Goal: Use online tool/utility: Utilize a website feature to perform a specific function

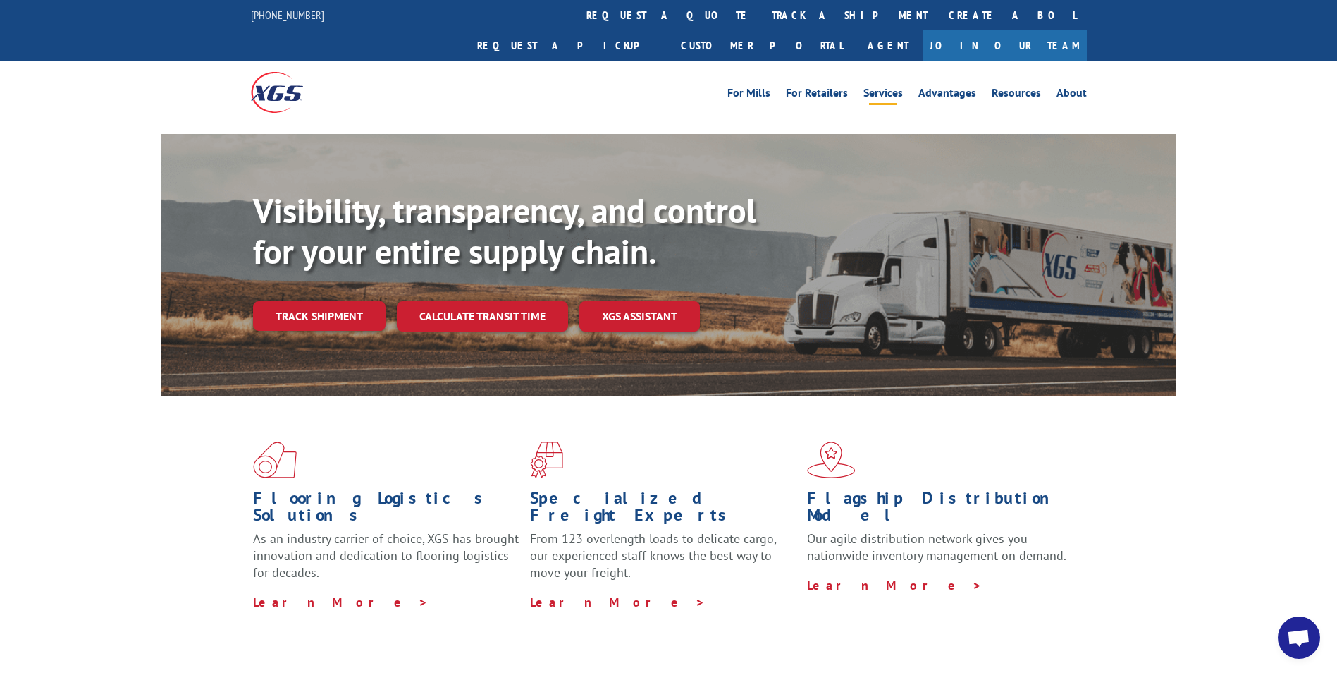
click at [883, 87] on link "Services" at bounding box center [883, 95] width 39 height 16
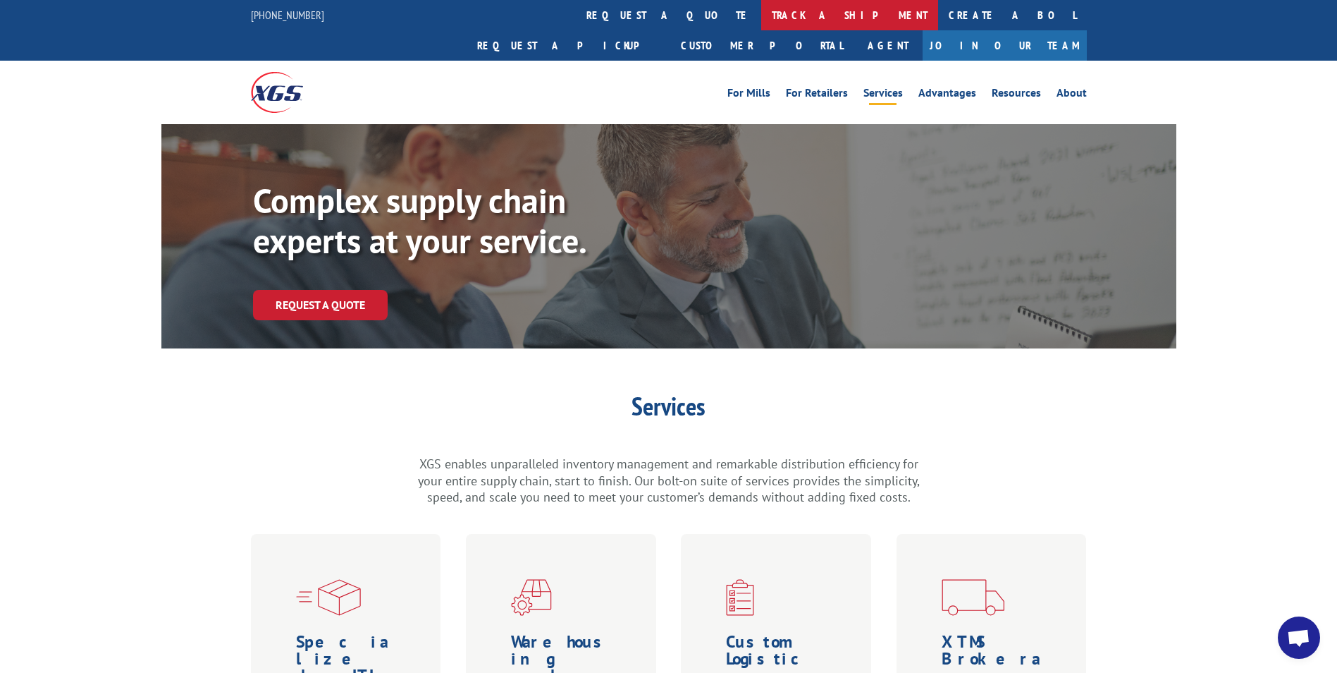
click at [761, 13] on link "track a shipment" at bounding box center [849, 15] width 177 height 30
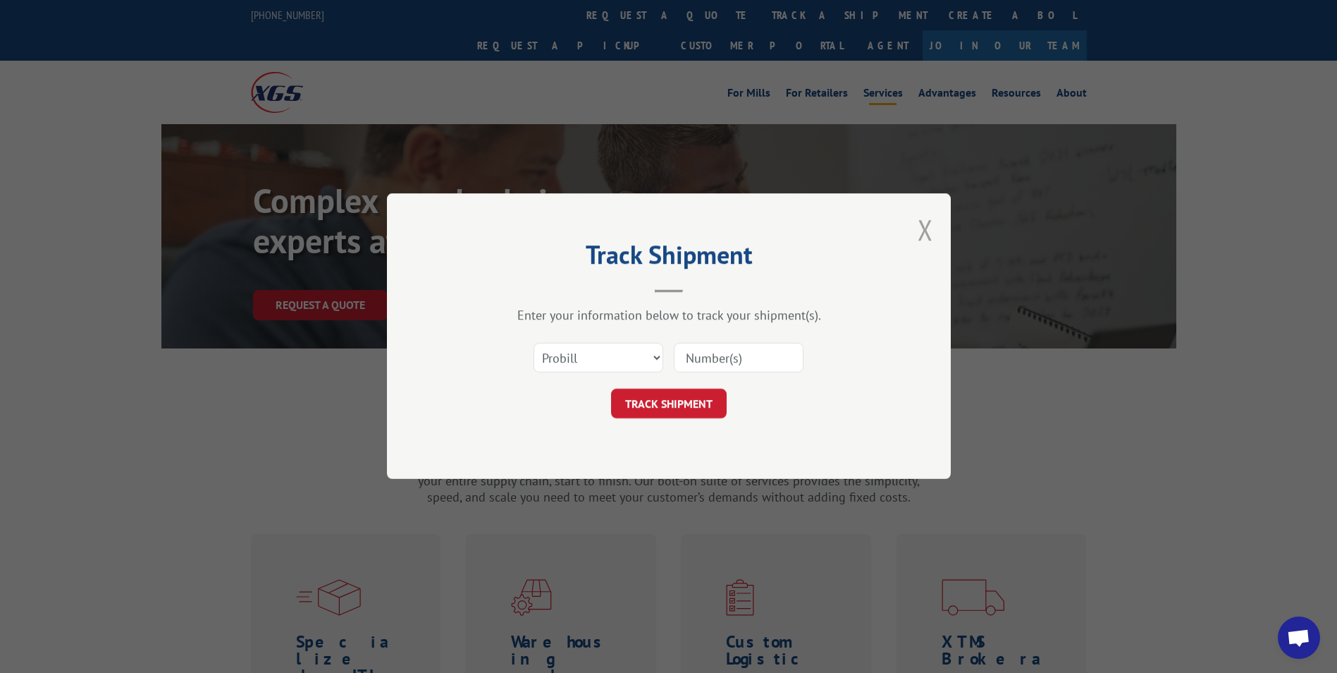
click at [926, 233] on button "Close modal" at bounding box center [926, 229] width 16 height 37
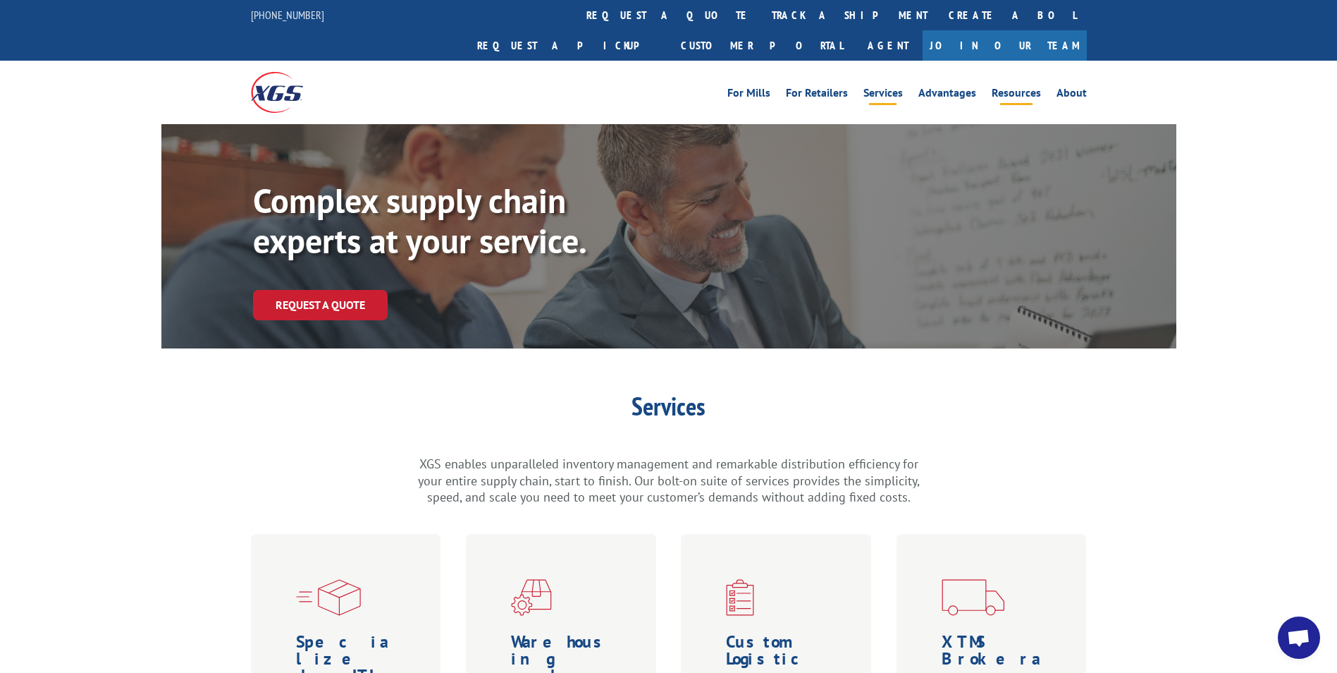
click at [1041, 87] on link "Resources" at bounding box center [1016, 95] width 49 height 16
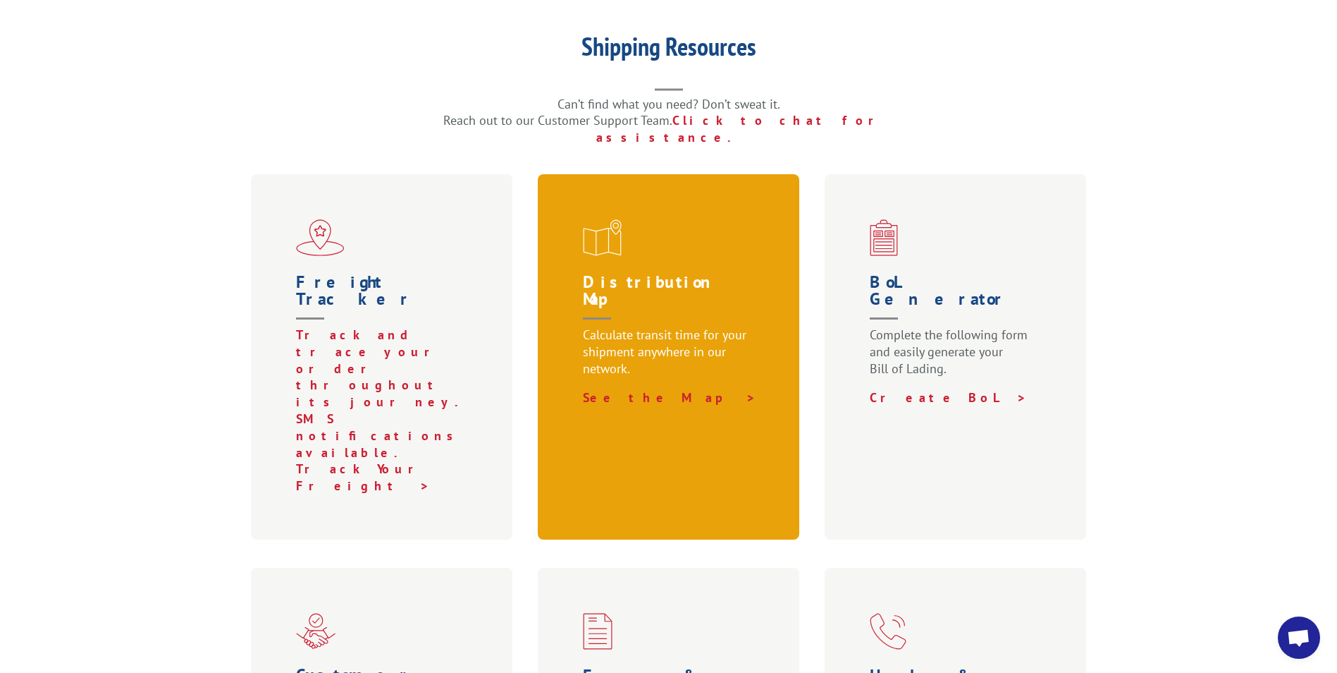
scroll to position [352, 0]
click at [705, 327] on p "Calculate transit time for your shipment anywhere in our network." at bounding box center [672, 358] width 178 height 63
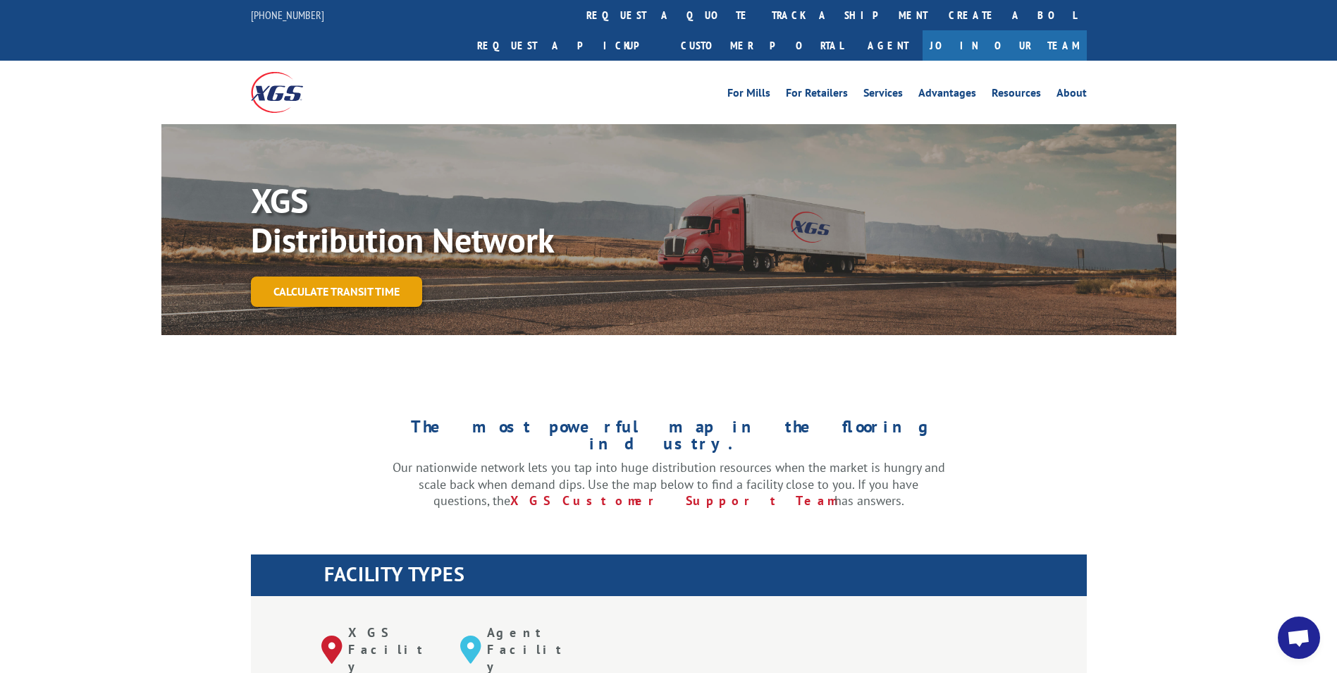
click at [333, 276] on link "Calculate transit time" at bounding box center [336, 291] width 171 height 30
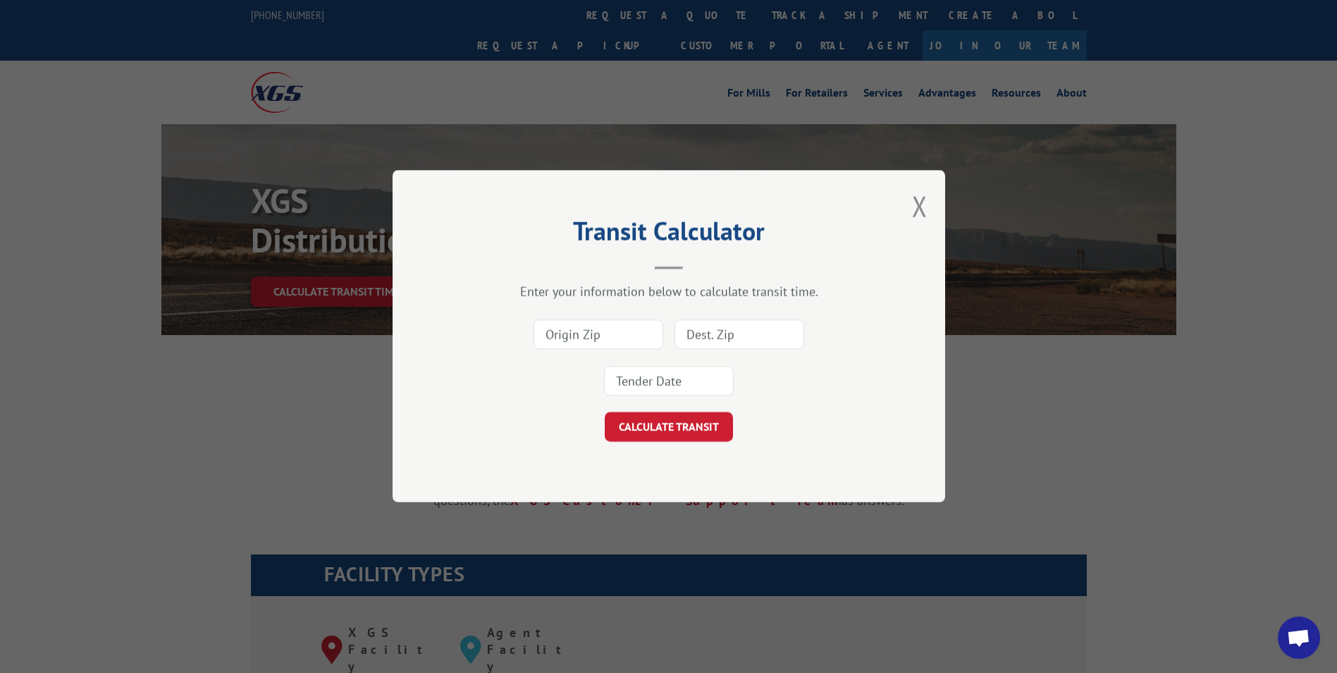
click at [601, 336] on input at bounding box center [599, 335] width 130 height 30
type input "30721"
type input "84104"
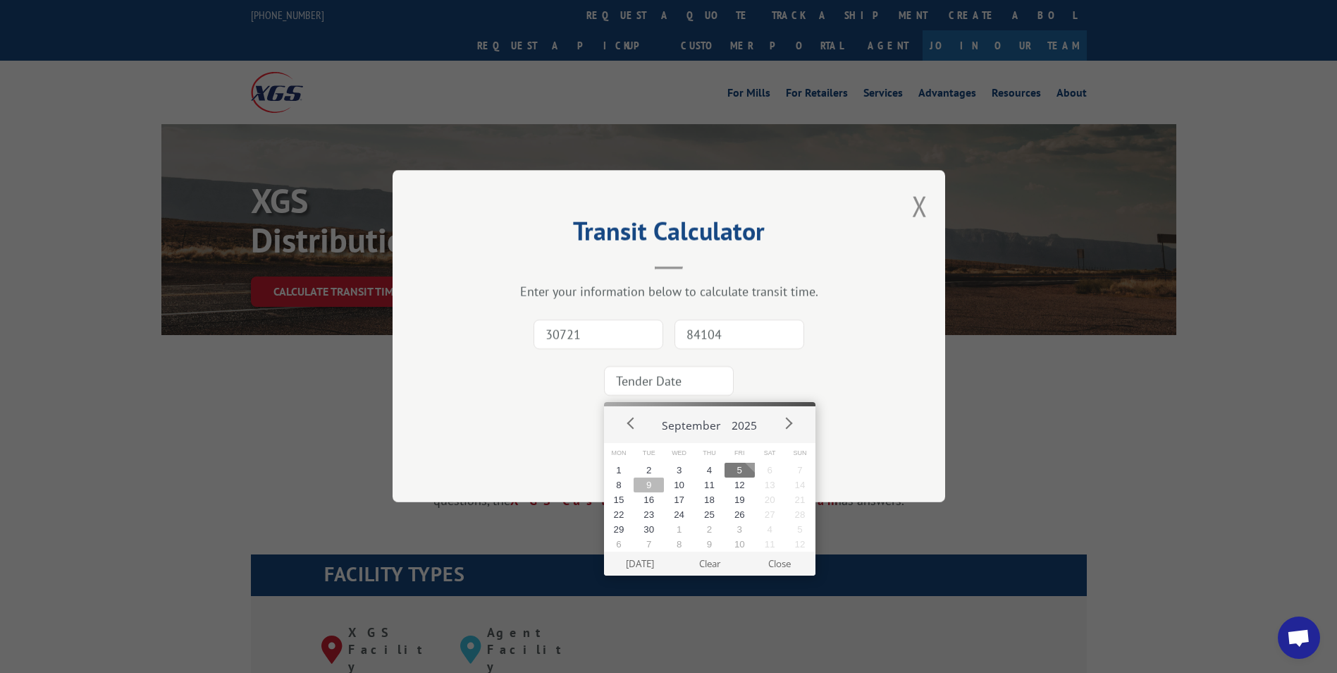
click at [654, 489] on button "9" at bounding box center [649, 484] width 30 height 15
type input "2025-09-09"
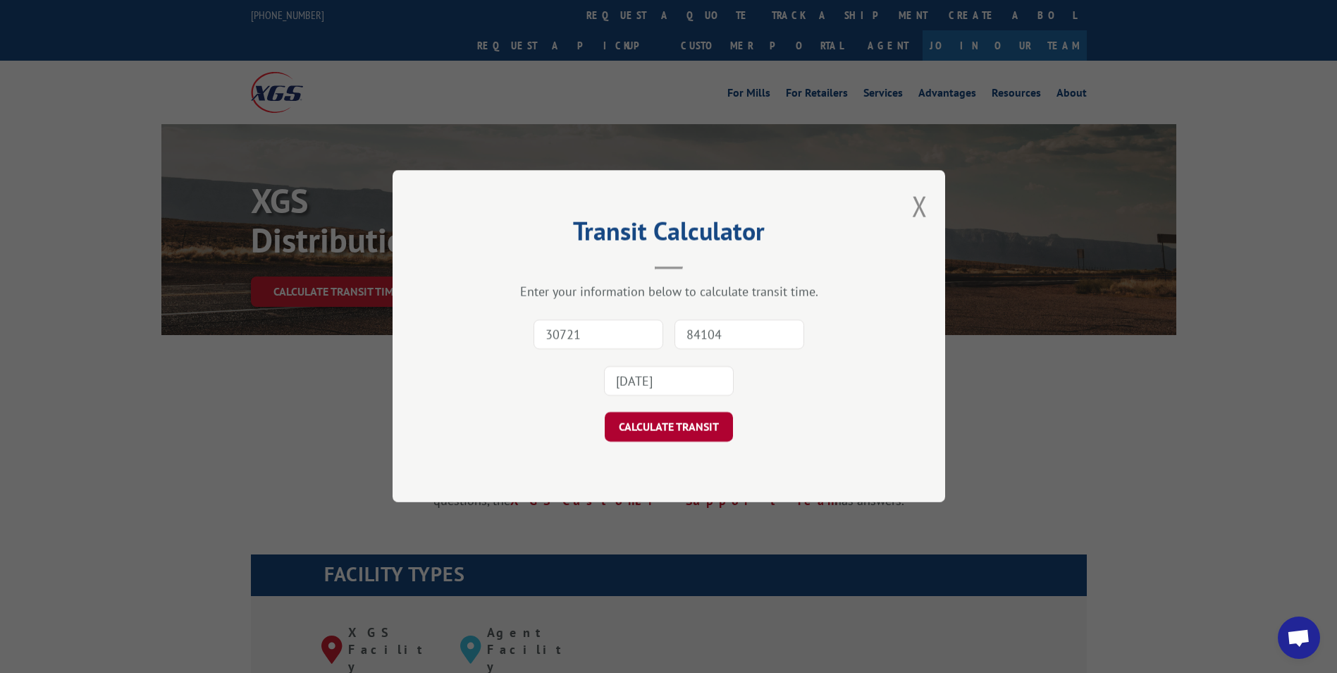
click at [664, 422] on button "CALCULATE TRANSIT" at bounding box center [669, 427] width 128 height 30
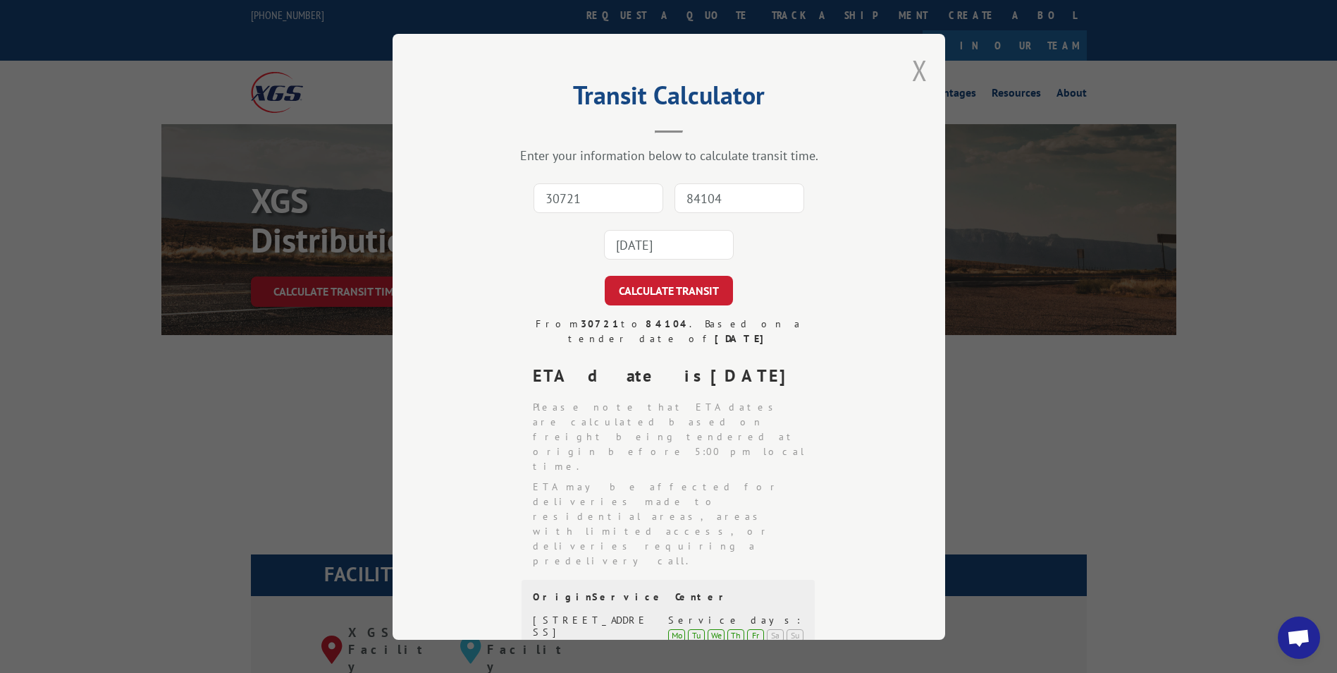
click at [918, 68] on button "Close modal" at bounding box center [920, 69] width 16 height 37
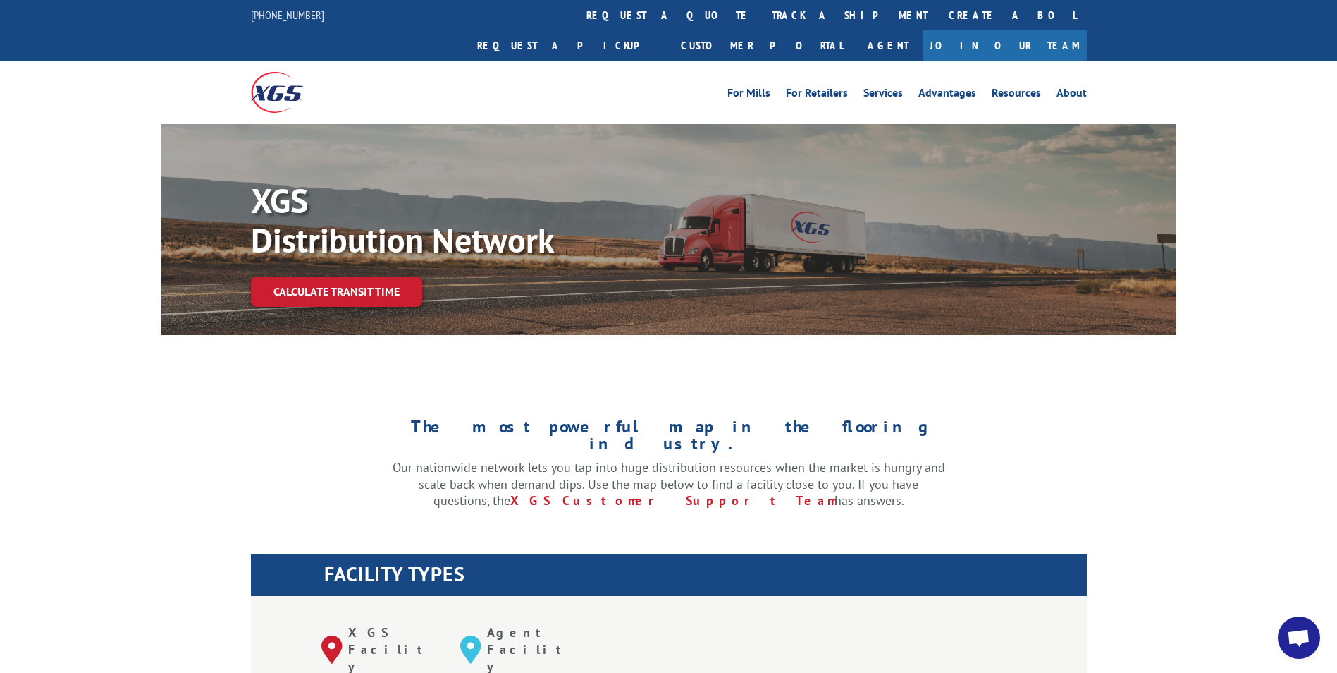
click at [943, 376] on div "The most powerful map in the flooring industry. Our nationwide network lets you…" at bounding box center [668, 484] width 1015 height 223
